Goal: Task Accomplishment & Management: Manage account settings

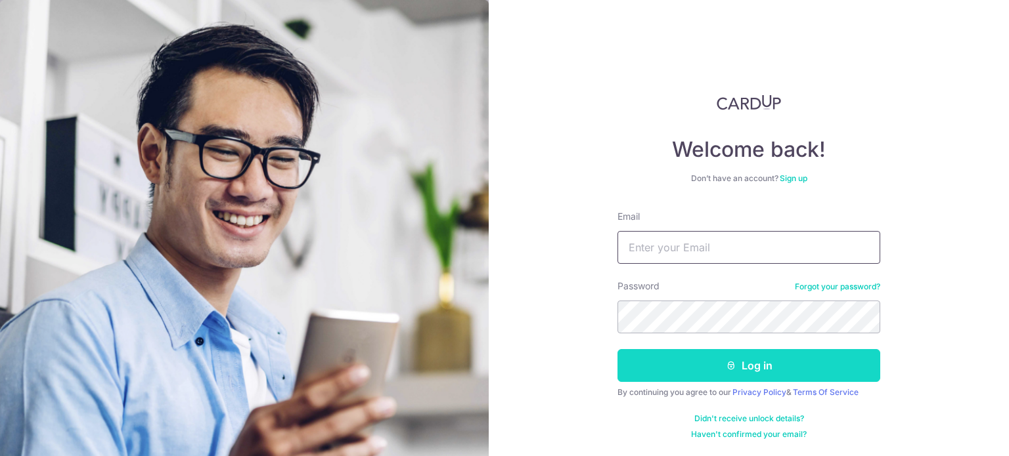
type input "[EMAIL_ADDRESS][DOMAIN_NAME]"
click at [748, 371] on button "Log in" at bounding box center [748, 365] width 263 height 33
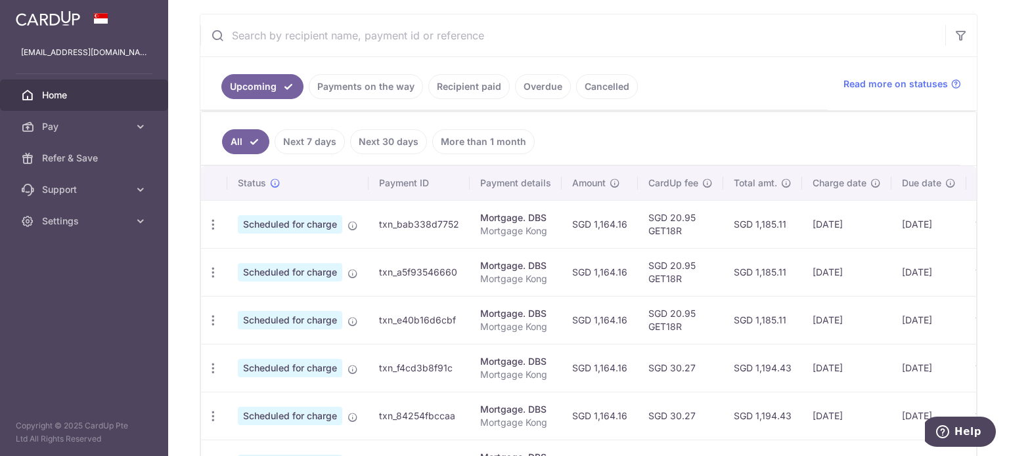
scroll to position [263, 0]
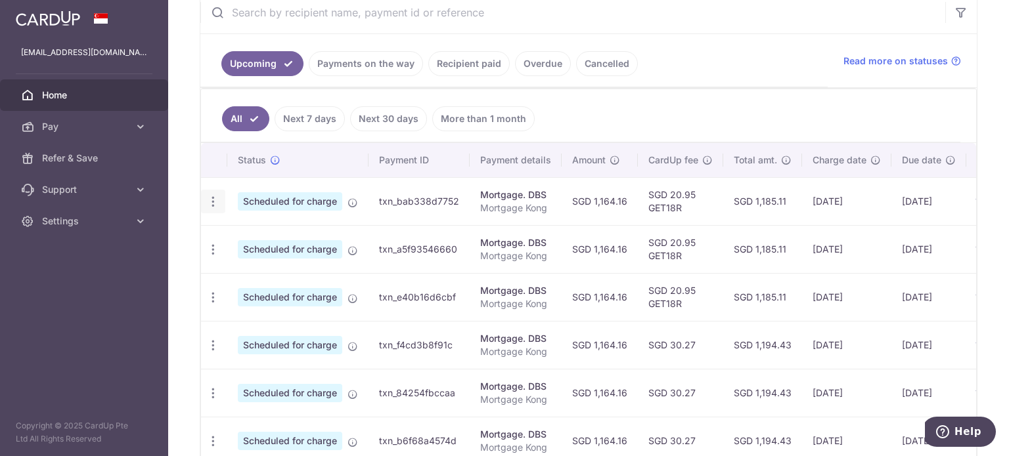
click at [217, 198] on icon "button" at bounding box center [213, 202] width 14 height 14
click at [263, 237] on span "Update payment" at bounding box center [282, 238] width 89 height 16
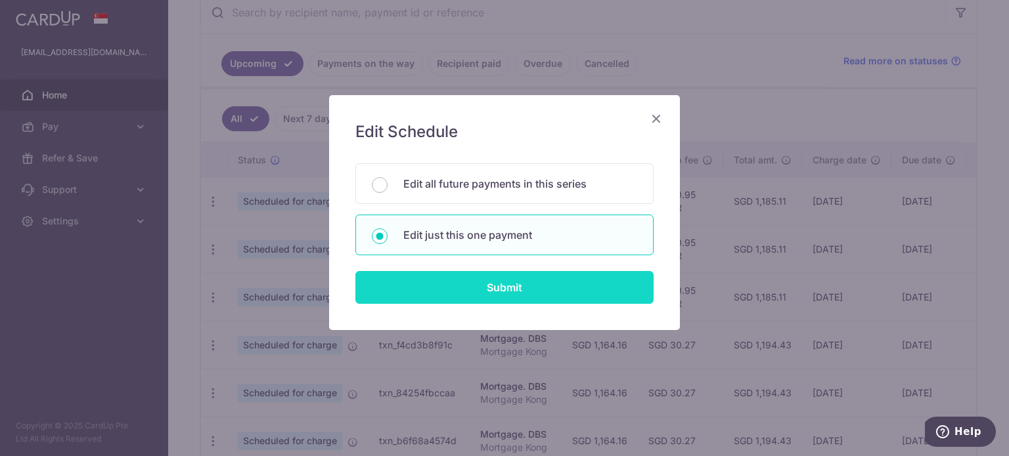
click at [483, 288] on input "Submit" at bounding box center [504, 287] width 298 height 33
radio input "true"
type input "1,164.16"
type input "[DATE]"
type input "Mortgage Kong"
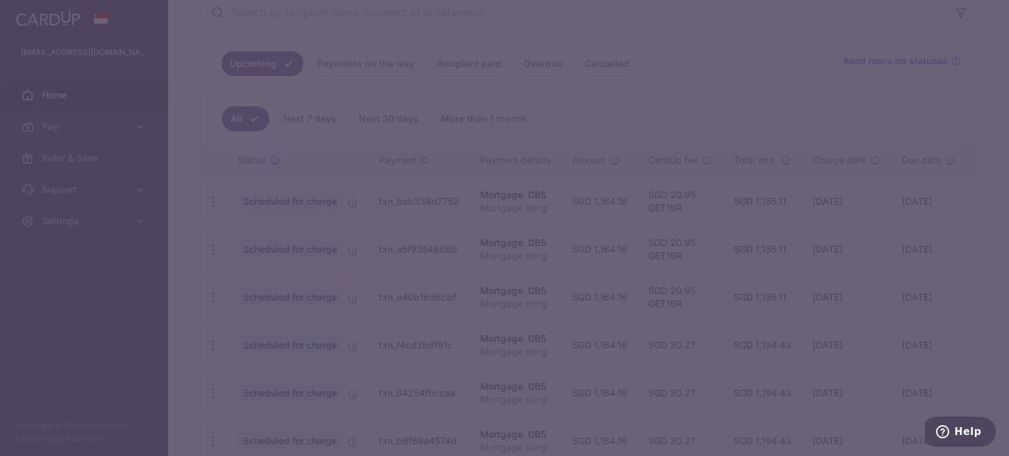
type input "GET18R"
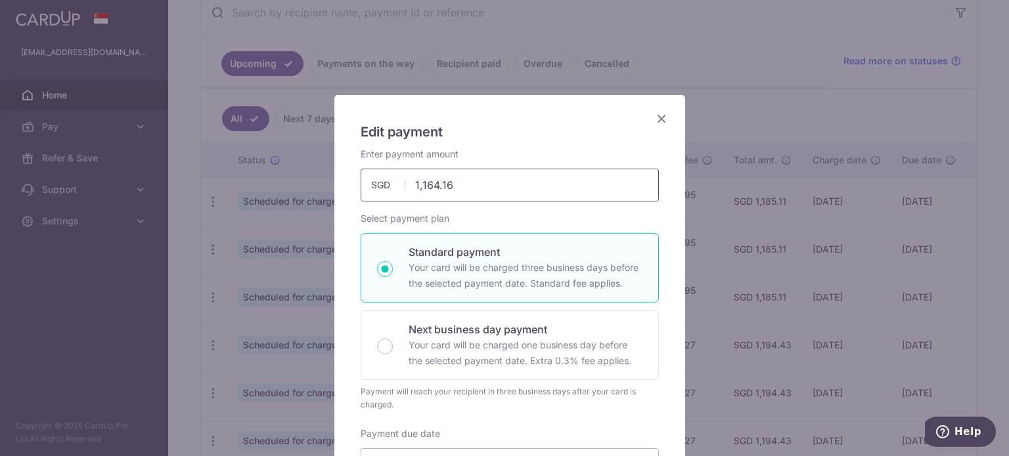
drag, startPoint x: 462, startPoint y: 188, endPoint x: 441, endPoint y: 188, distance: 21.0
click at [452, 188] on input "1,164.16" at bounding box center [510, 185] width 298 height 33
click at [427, 186] on input "1,164.16" at bounding box center [510, 185] width 298 height 33
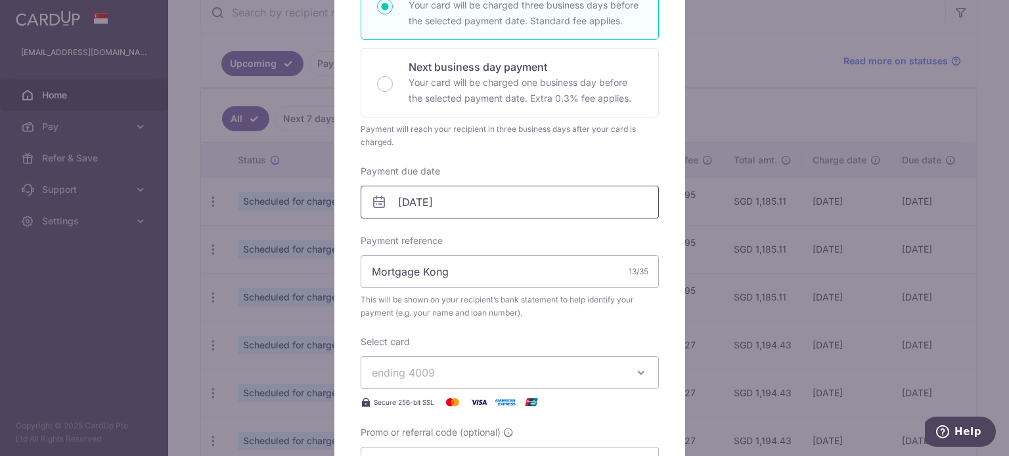
type input "1,169.16"
click at [437, 200] on input "[DATE]" at bounding box center [510, 202] width 298 height 33
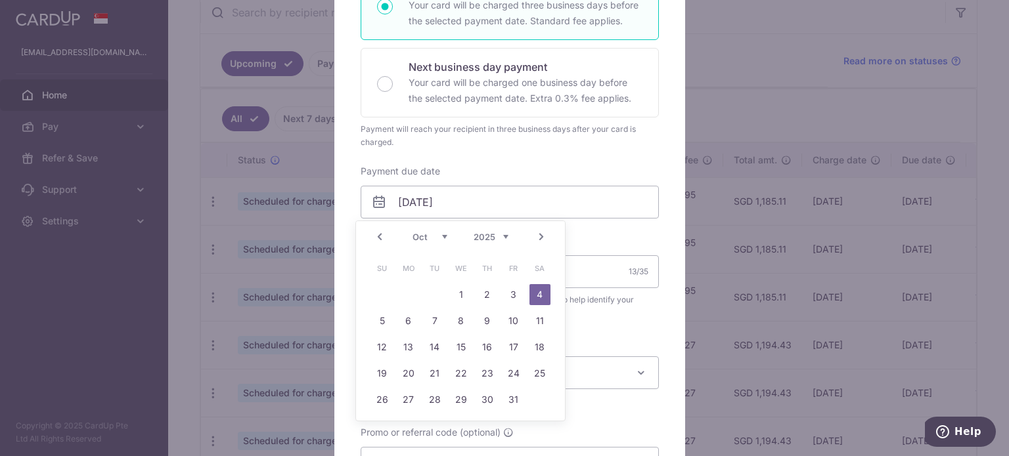
click at [374, 238] on link "Prev" at bounding box center [380, 237] width 16 height 16
click at [430, 346] on link "16" at bounding box center [434, 347] width 21 height 21
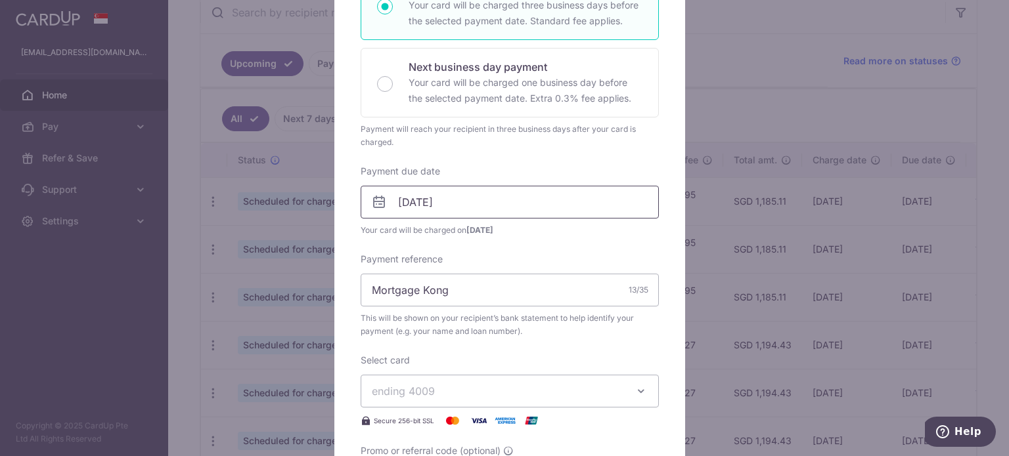
click at [468, 215] on input "[DATE]" at bounding box center [510, 202] width 298 height 33
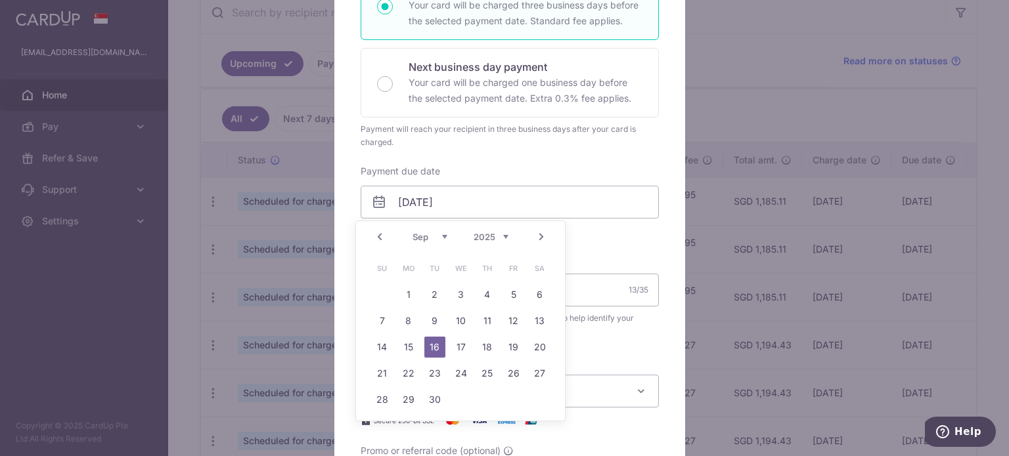
click at [466, 349] on link "17" at bounding box center [461, 347] width 21 height 21
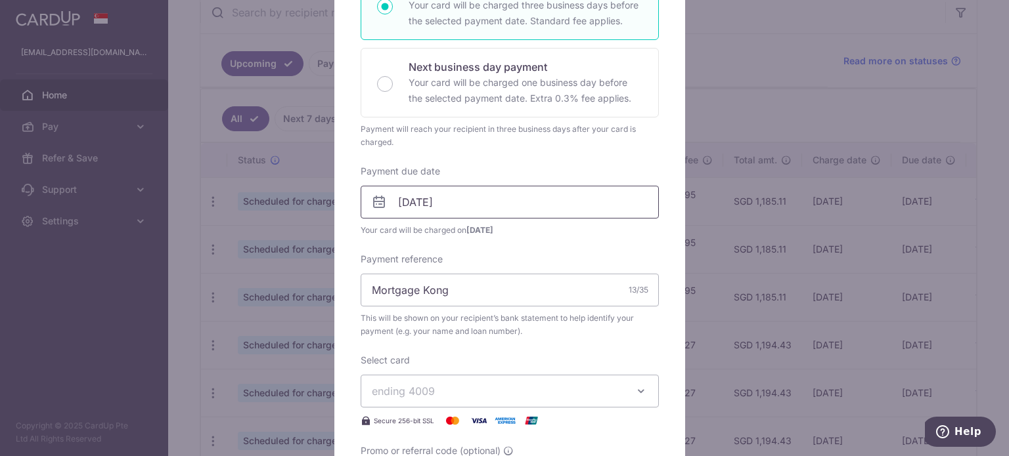
click at [470, 200] on input "[DATE]" at bounding box center [510, 202] width 298 height 33
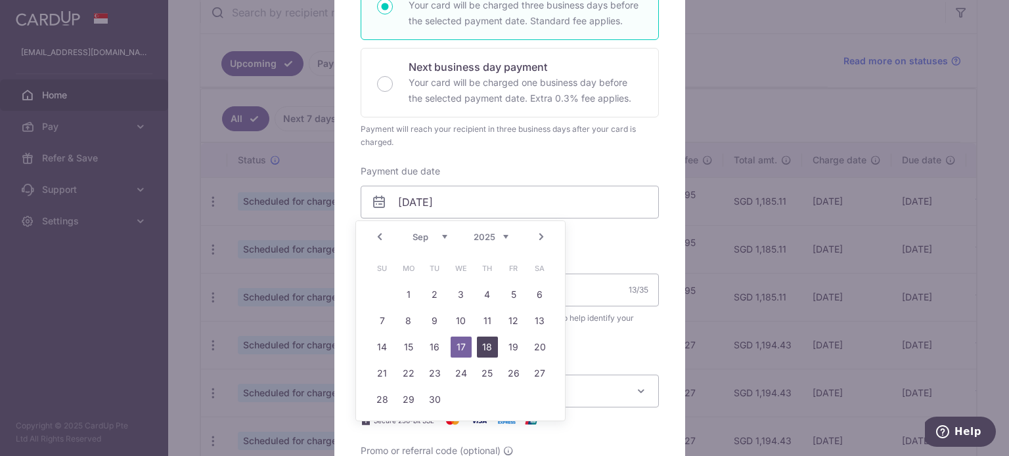
drag, startPoint x: 489, startPoint y: 348, endPoint x: 507, endPoint y: 300, distance: 51.1
click at [491, 347] on link "18" at bounding box center [487, 347] width 21 height 21
type input "[DATE]"
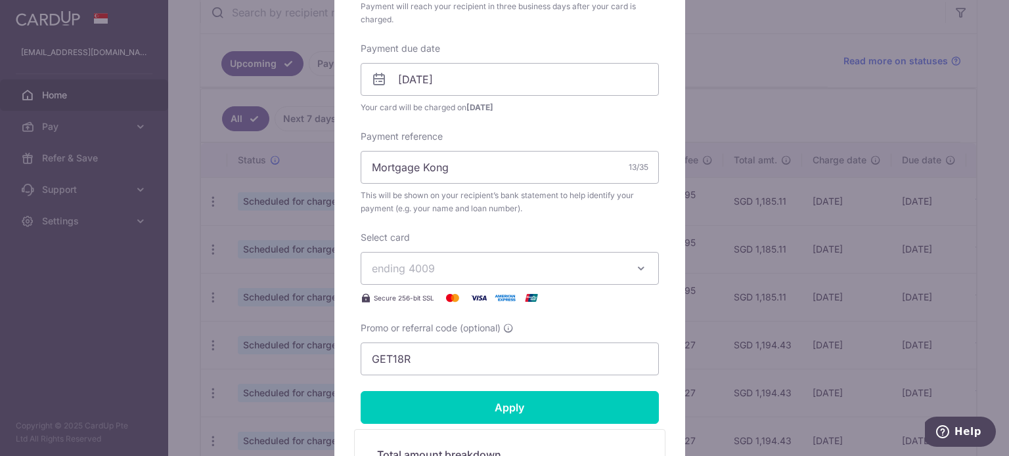
scroll to position [394, 0]
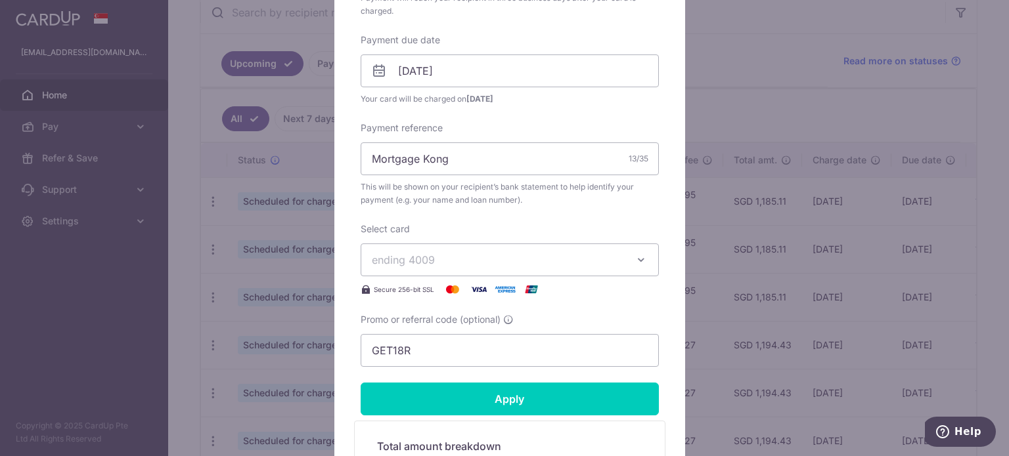
click at [496, 253] on span "ending 4009" at bounding box center [498, 260] width 252 height 16
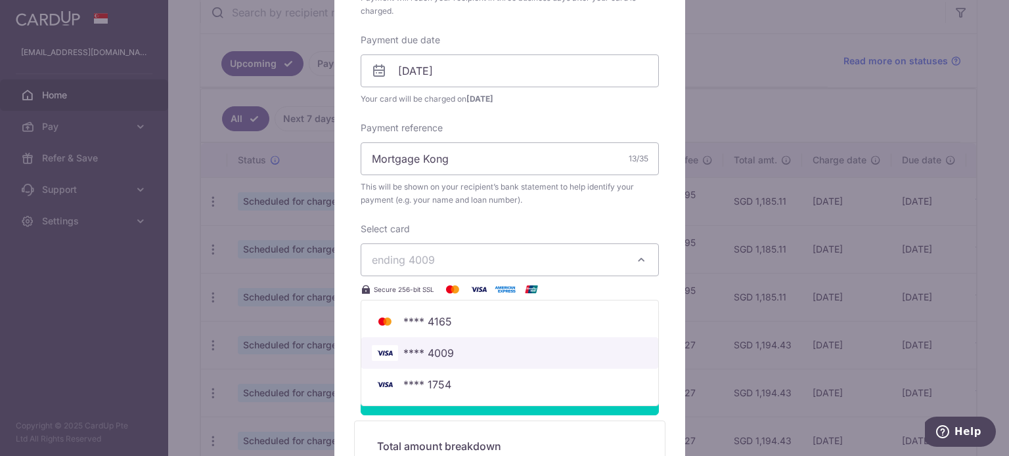
scroll to position [460, 0]
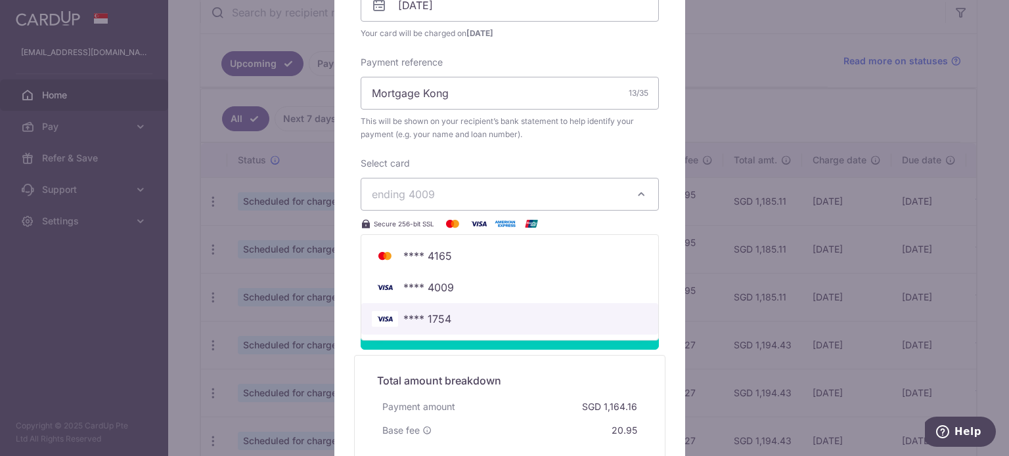
click at [448, 324] on span "**** 1754" at bounding box center [510, 319] width 276 height 16
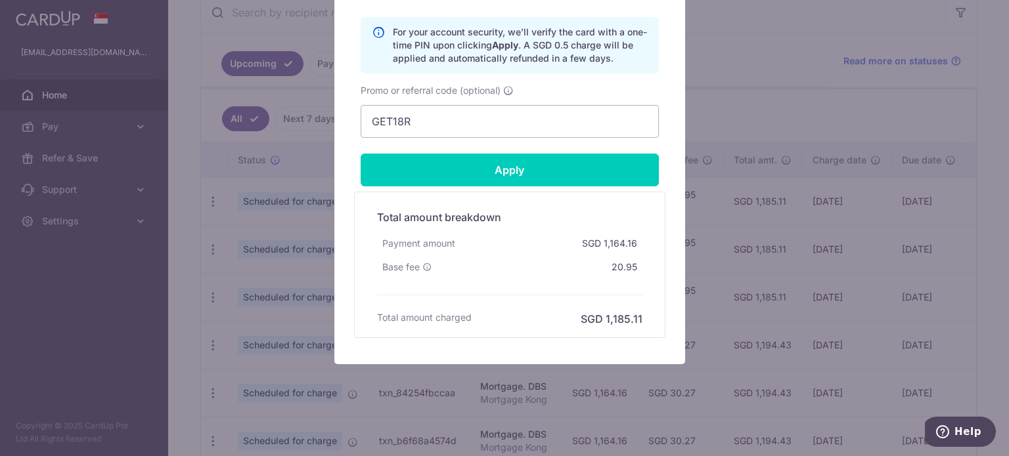
scroll to position [691, 0]
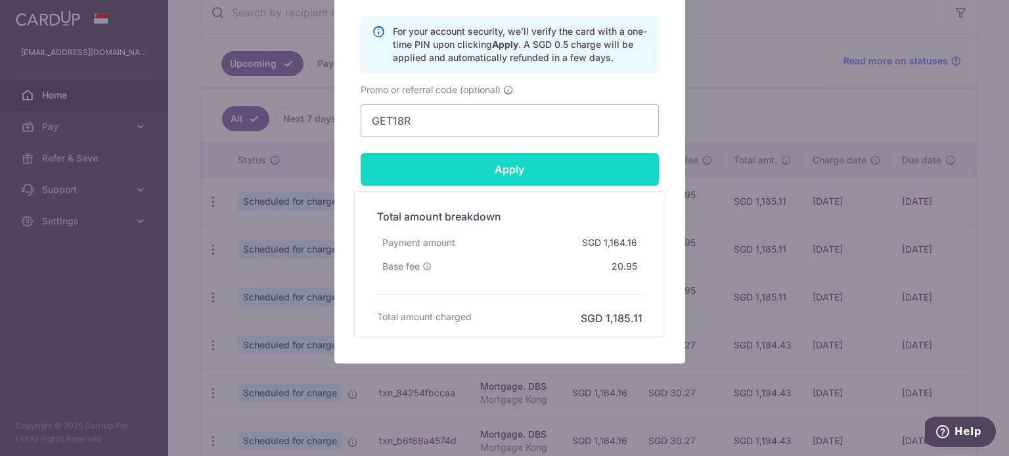
click at [498, 171] on input "Apply" at bounding box center [510, 169] width 298 height 33
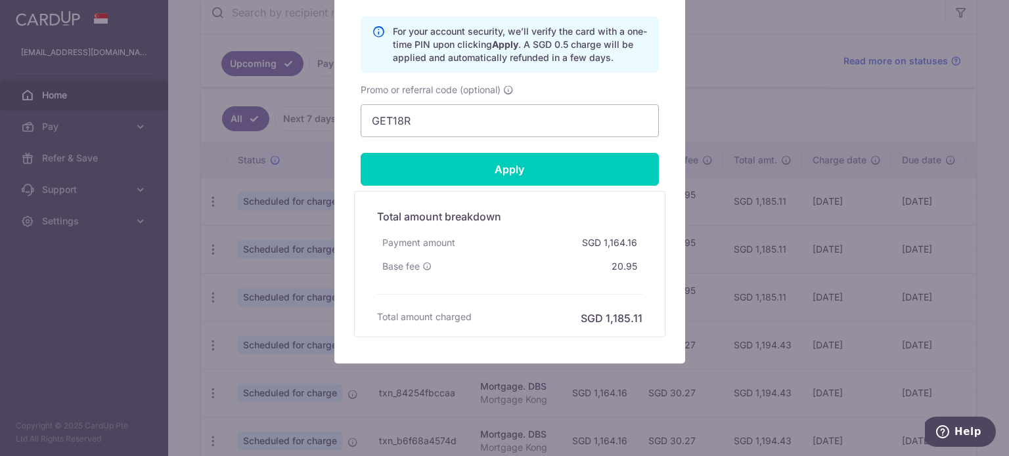
type input "Successfully Applied"
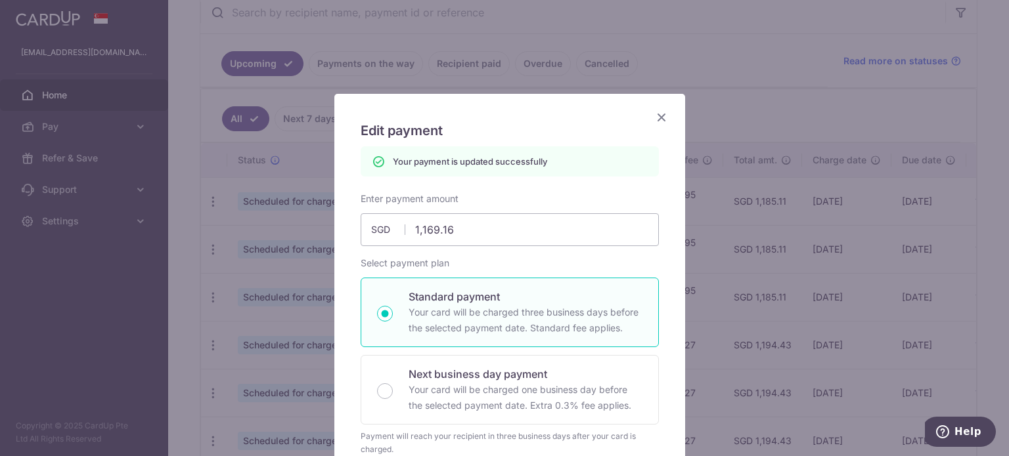
scroll to position [0, 0]
click at [653, 123] on icon "Close" at bounding box center [661, 118] width 16 height 16
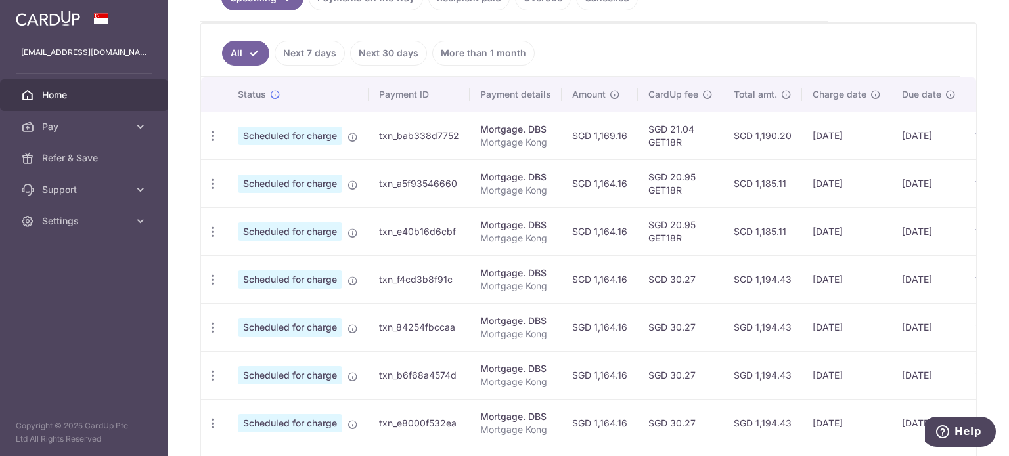
scroll to position [197, 0]
